Goal: Information Seeking & Learning: Compare options

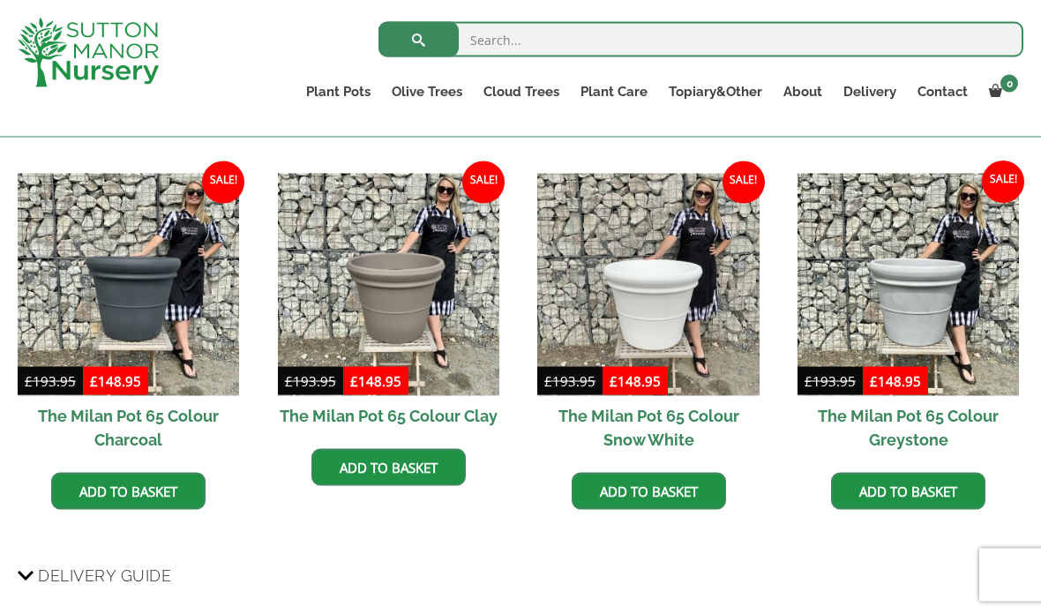
scroll to position [1452, 0]
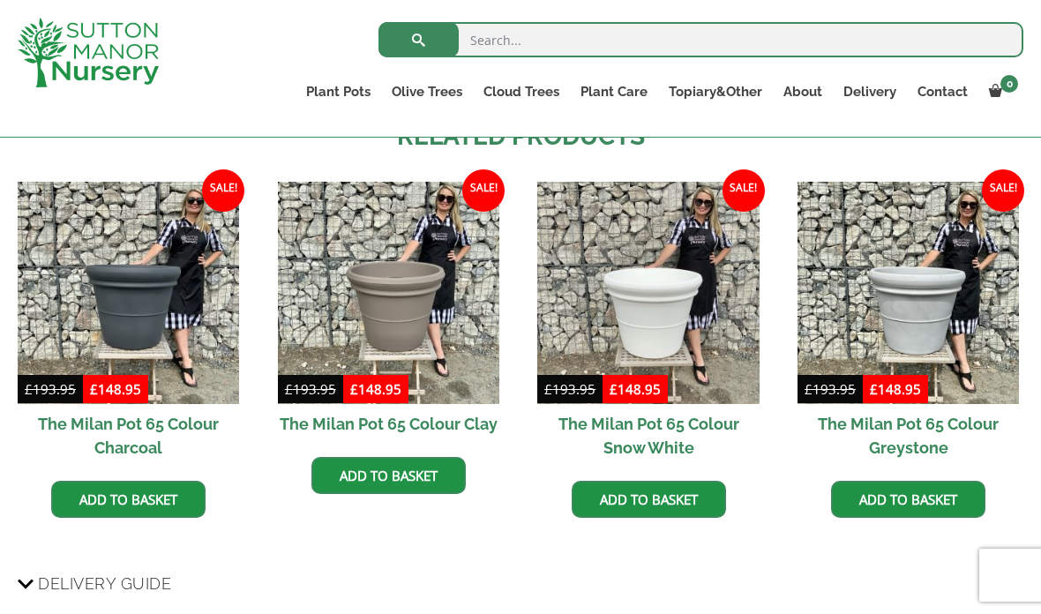
click at [0, 0] on link "Big Bell Pots" at bounding box center [0, 0] width 0 height 0
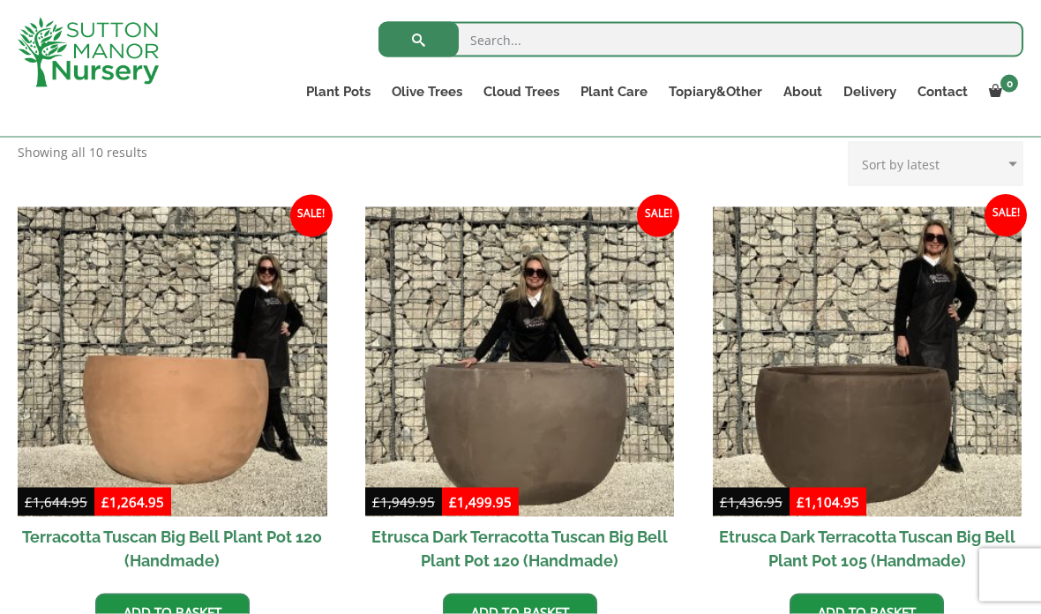
scroll to position [373, 0]
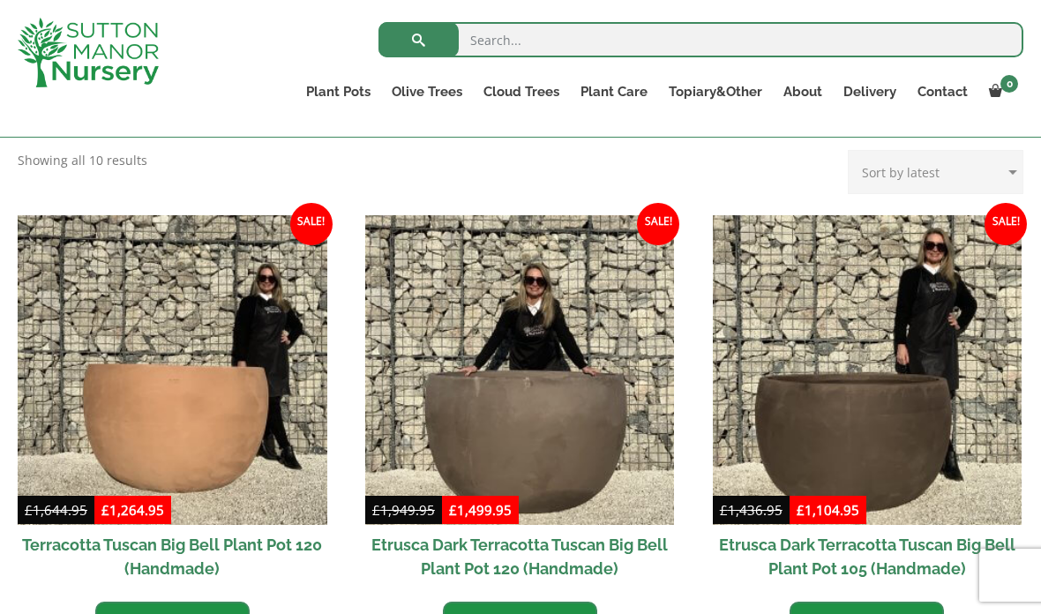
click at [0, 0] on link "Shallow Bowl Grande" at bounding box center [0, 0] width 0 height 0
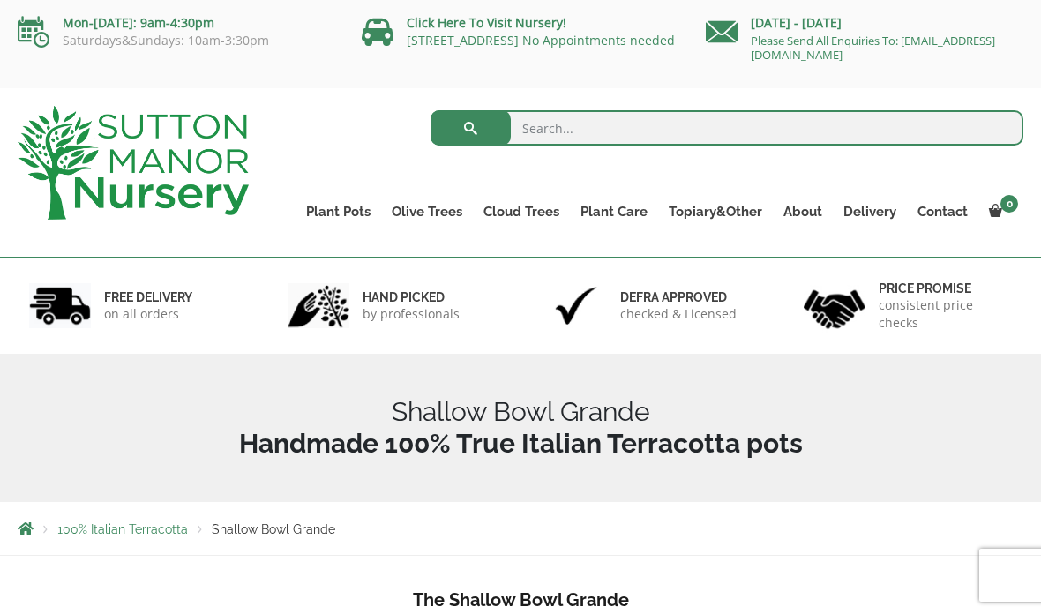
click at [0, 0] on link "Rolled Rim Classico" at bounding box center [0, 0] width 0 height 0
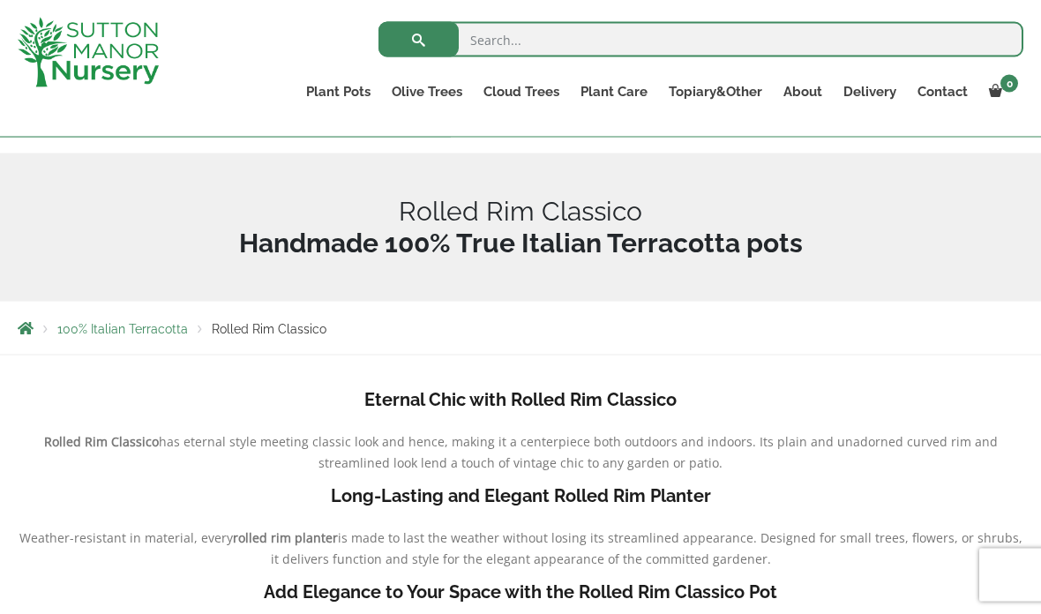
scroll to position [165, 0]
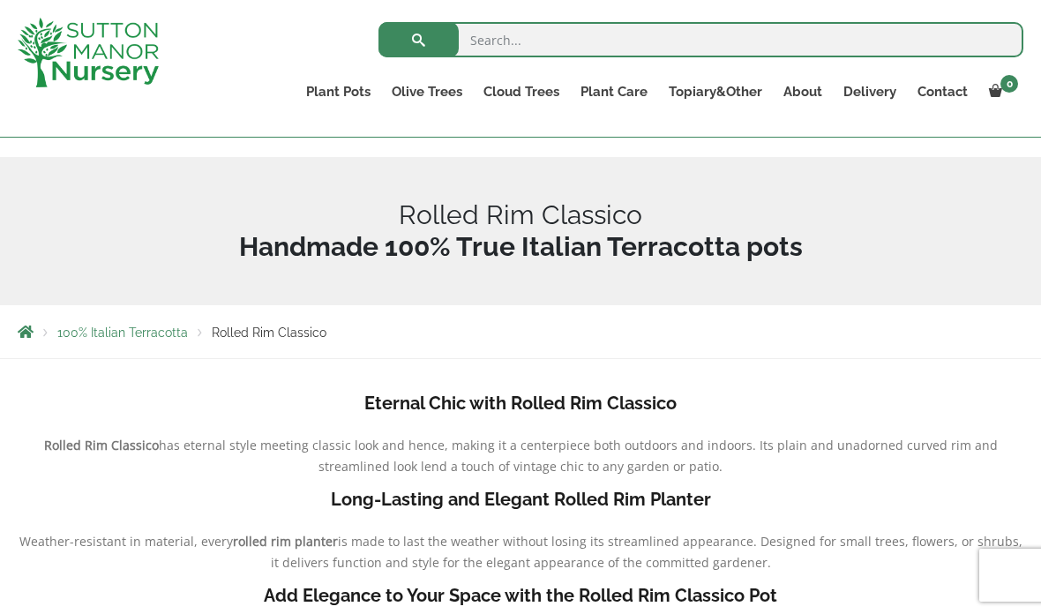
click at [0, 0] on link "Big Bell Pots" at bounding box center [0, 0] width 0 height 0
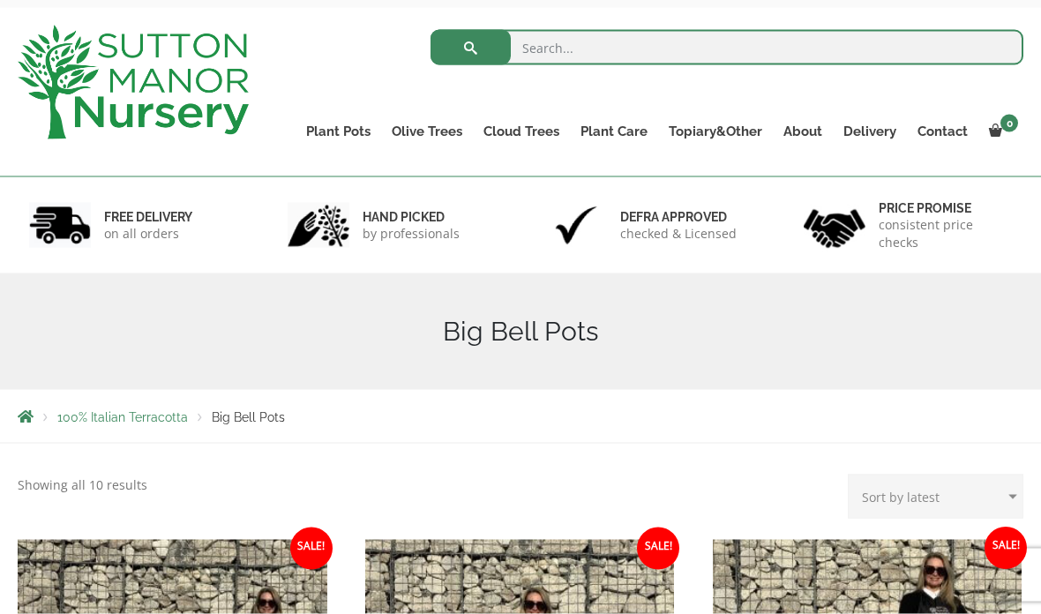
scroll to position [81, 0]
click at [0, 0] on link "Cylinders Traditionals" at bounding box center [0, 0] width 0 height 0
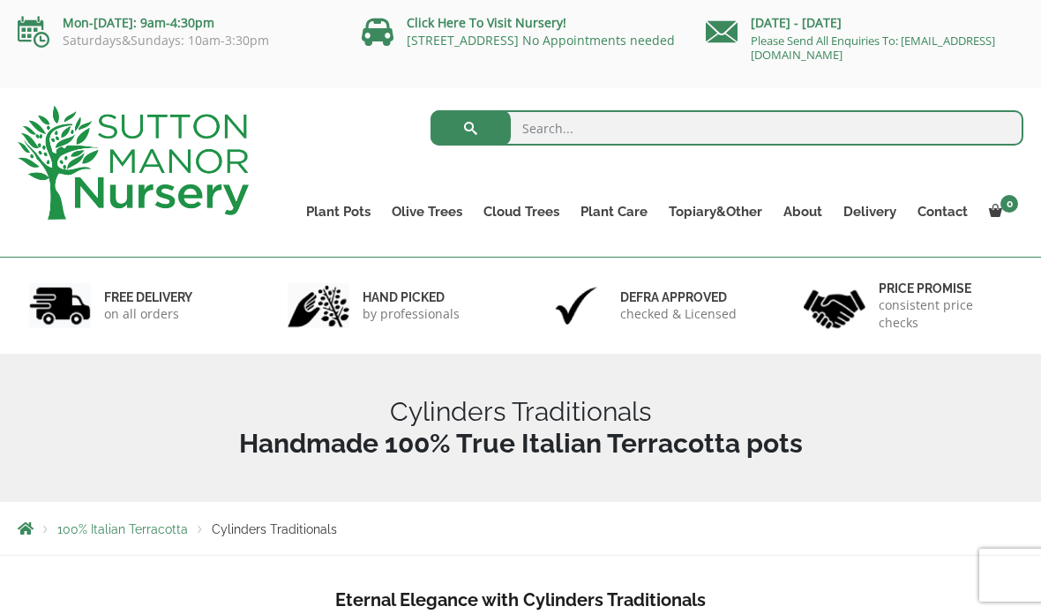
click at [0, 0] on link "Squares And Troughs" at bounding box center [0, 0] width 0 height 0
click at [0, 0] on link "Jars And Urns" at bounding box center [0, 0] width 0 height 0
click at [363, 215] on link "Plant Pots" at bounding box center [339, 211] width 86 height 25
click at [0, 0] on link "Vietnamese Pots" at bounding box center [0, 0] width 0 height 0
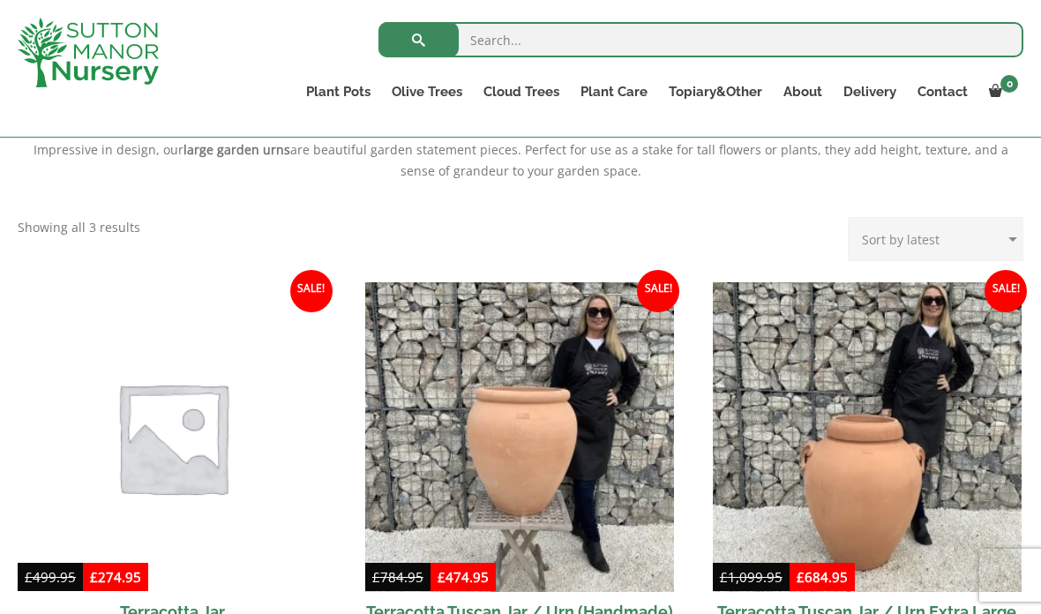
scroll to position [639, 0]
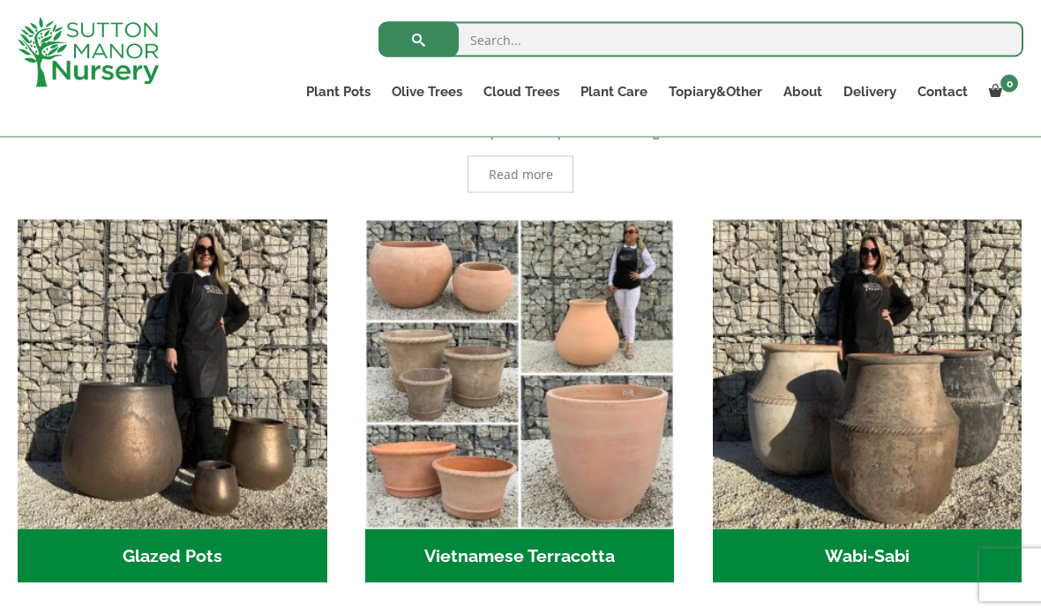
scroll to position [447, 0]
click at [612, 365] on img "Visit product category Vietnamese Terracotta" at bounding box center [520, 374] width 310 height 310
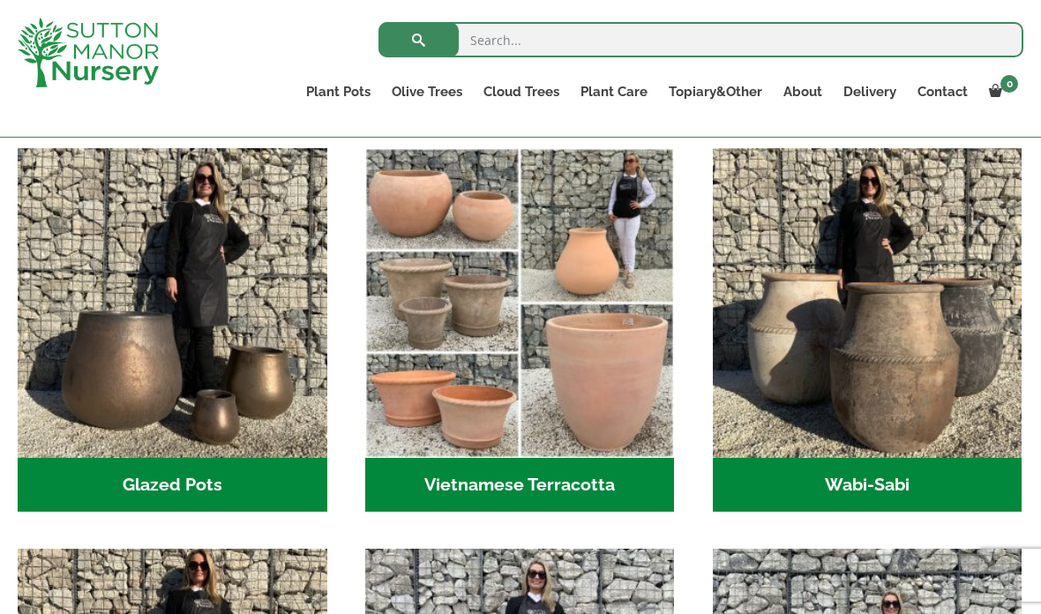
scroll to position [515, 0]
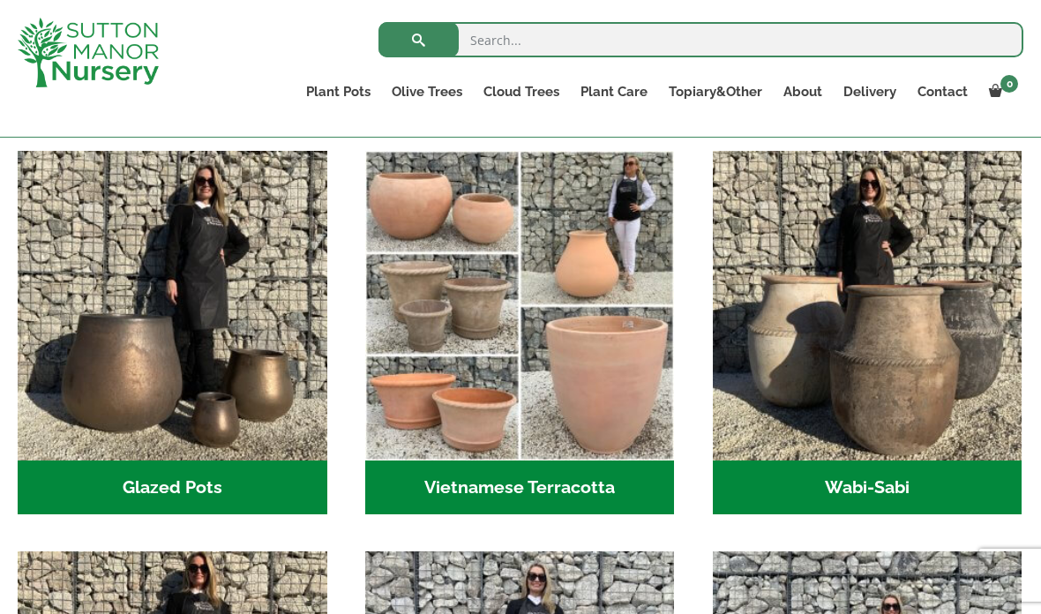
click at [826, 336] on img "Visit product category Wabi-Sabi" at bounding box center [868, 306] width 310 height 310
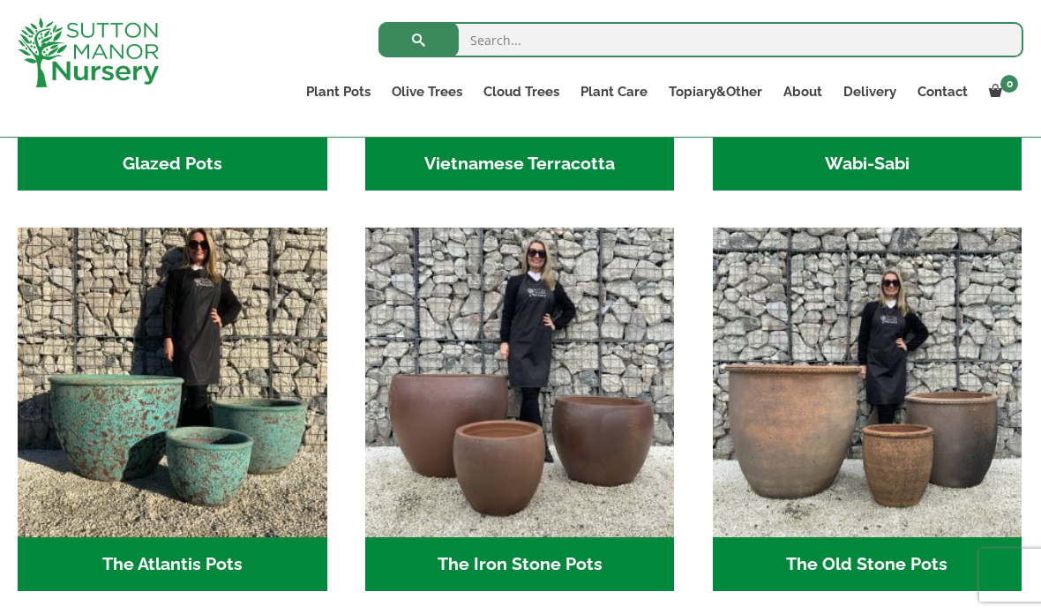
scroll to position [840, 0]
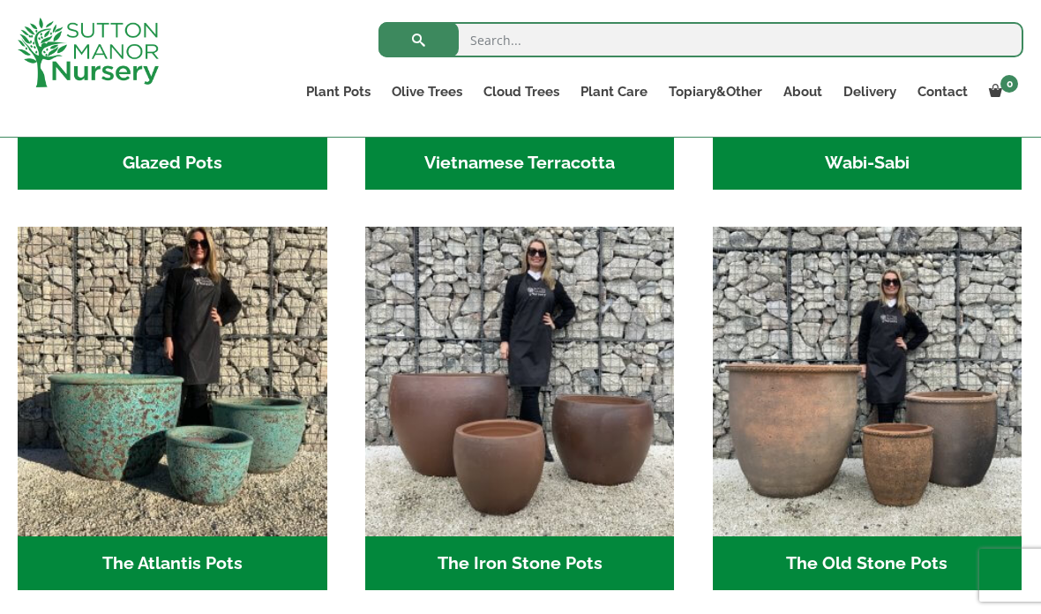
click at [857, 367] on img "Visit product category The Old Stone Pots" at bounding box center [868, 382] width 310 height 310
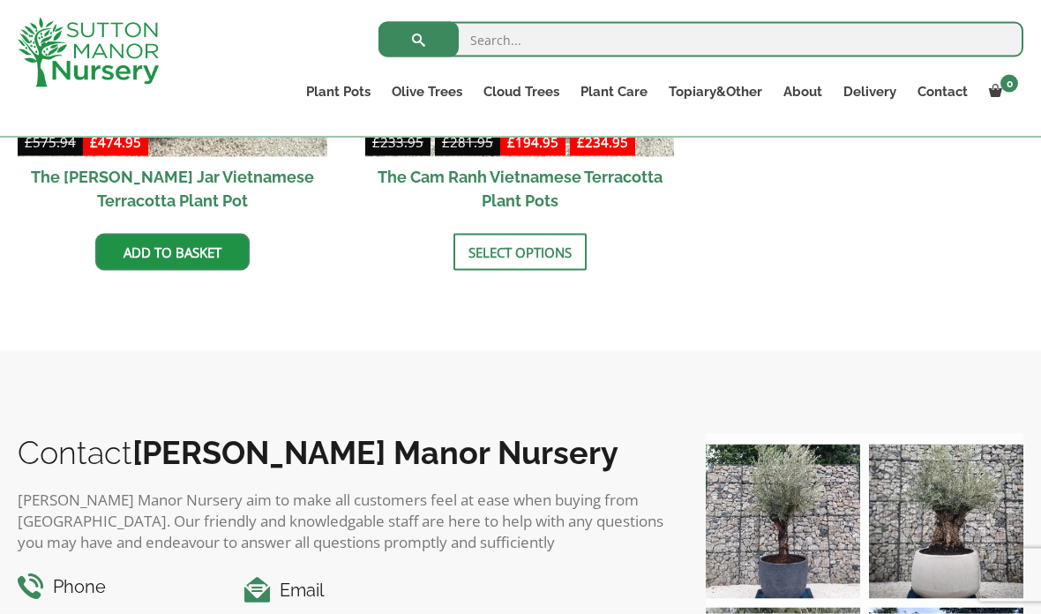
scroll to position [1202, 0]
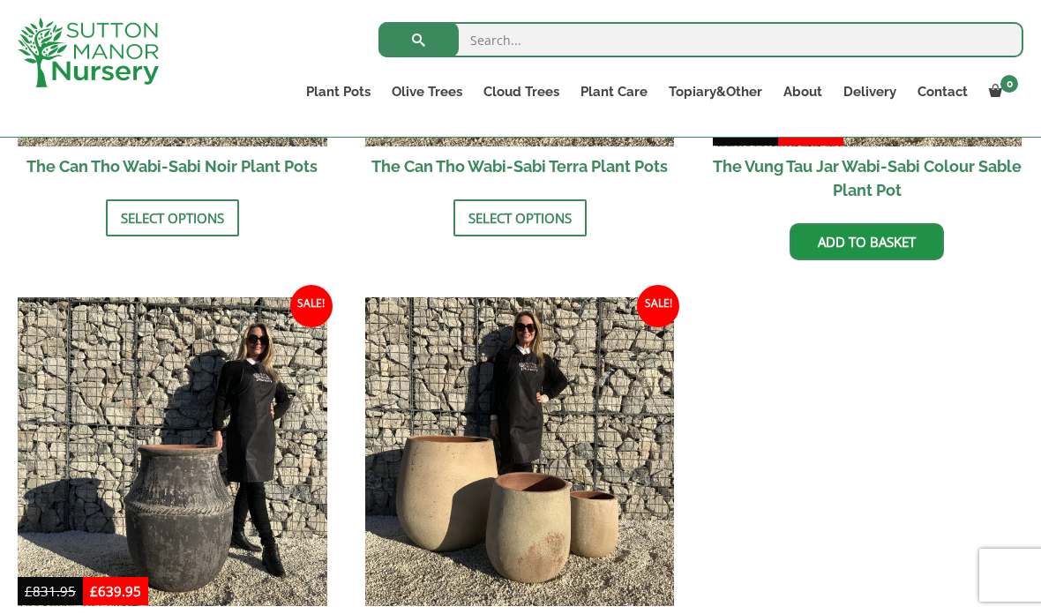
scroll to position [2090, 0]
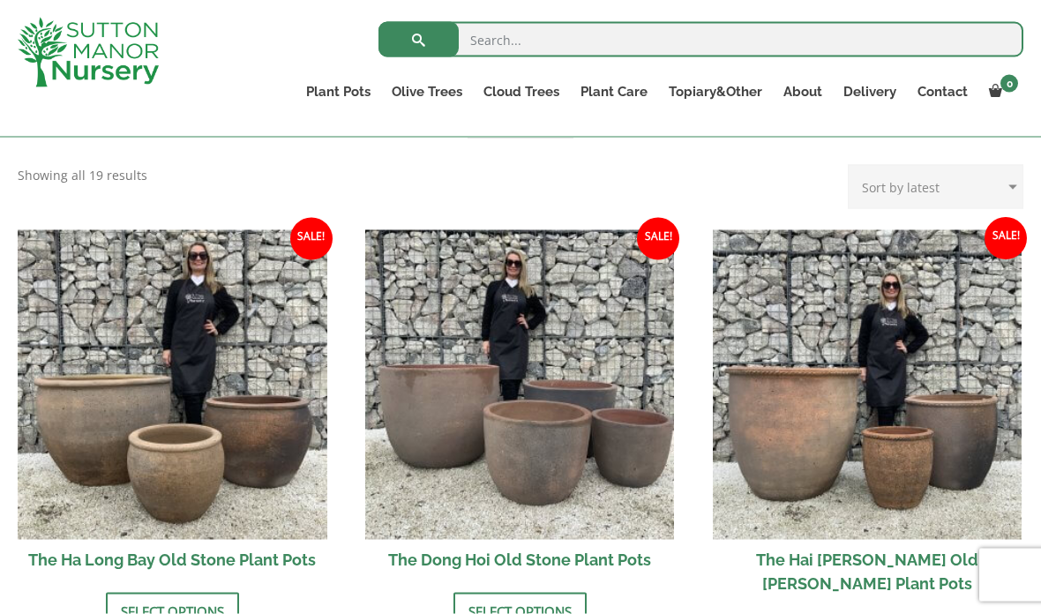
scroll to position [531, 0]
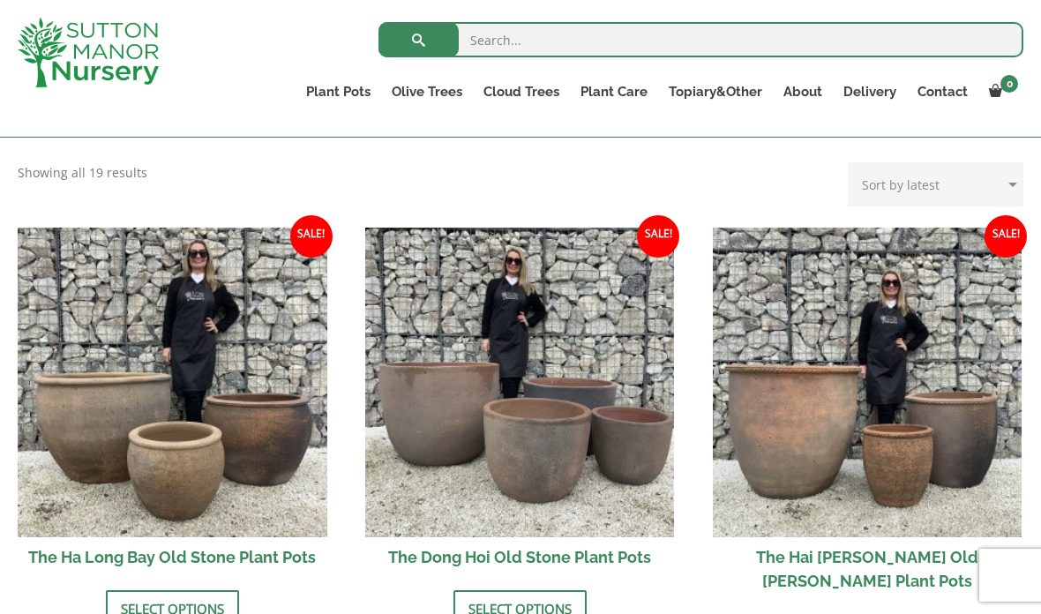
click at [256, 430] on img at bounding box center [173, 383] width 310 height 310
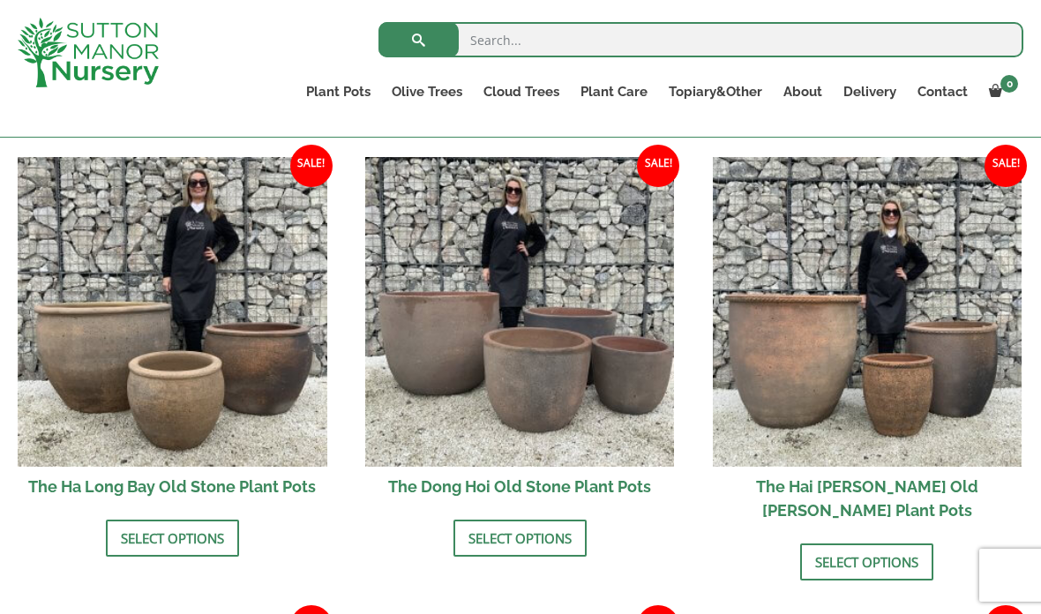
click at [953, 291] on img at bounding box center [868, 312] width 310 height 310
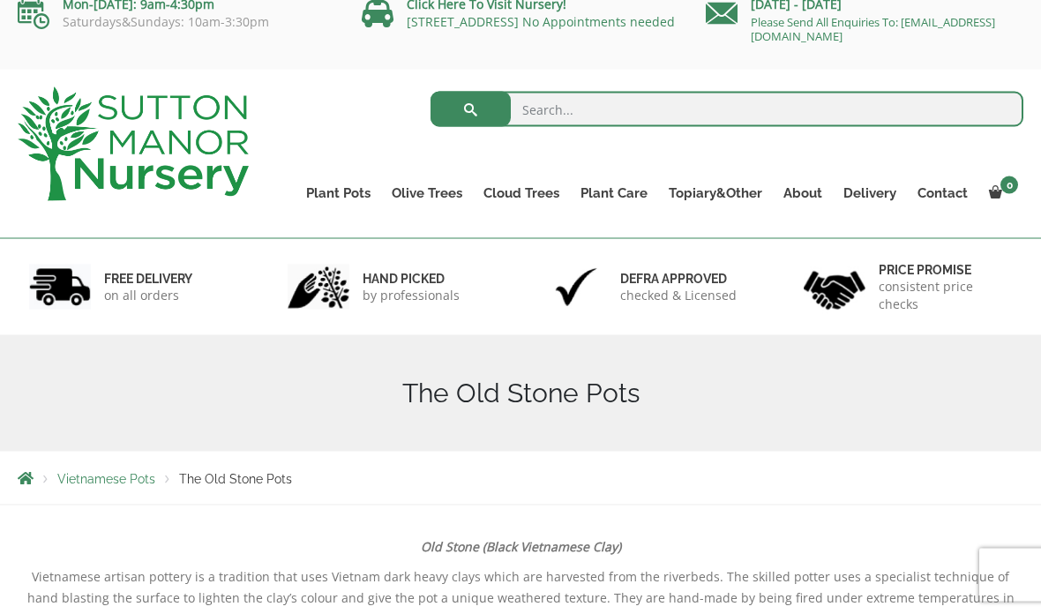
scroll to position [0, 0]
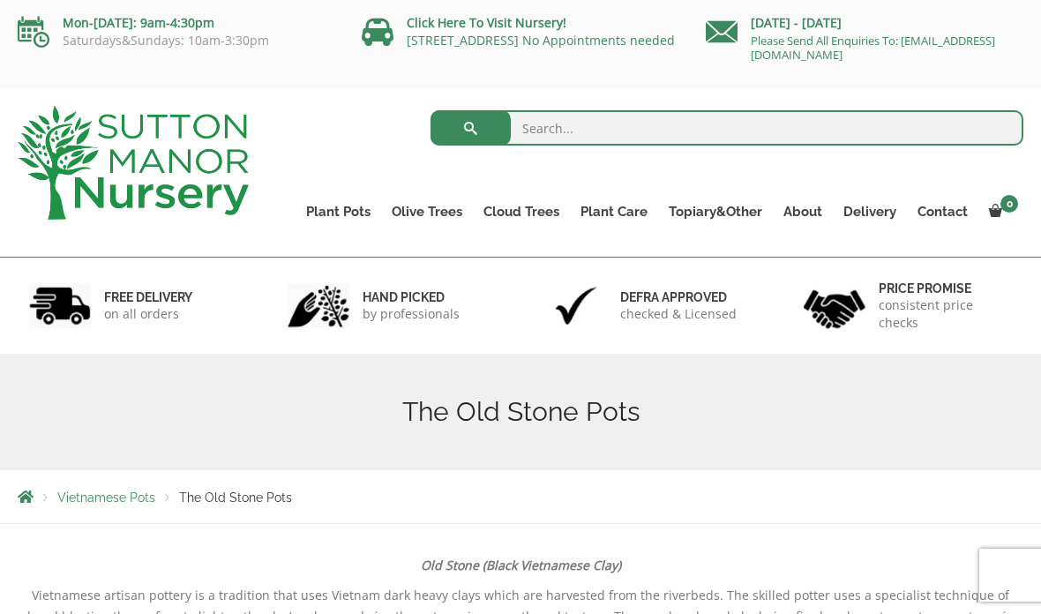
click at [1033, 308] on div "Price promise consistent price checks" at bounding box center [908, 306] width 259 height 96
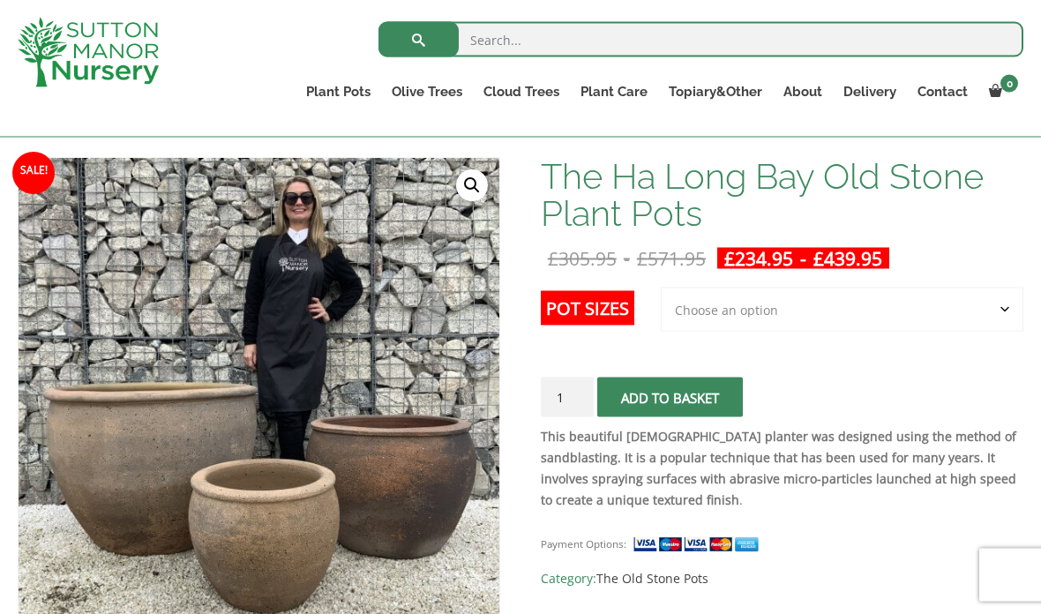
scroll to position [251, 0]
